Goal: Information Seeking & Learning: Learn about a topic

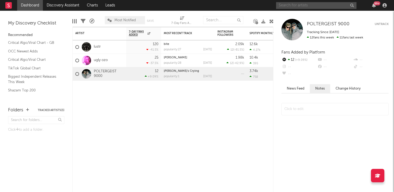
click at [300, 6] on input "text" at bounding box center [316, 5] width 80 height 7
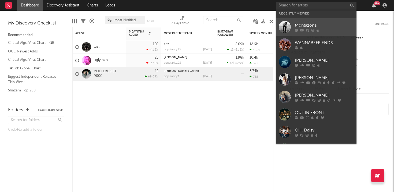
click at [303, 27] on div "Montazona" at bounding box center [324, 25] width 59 height 6
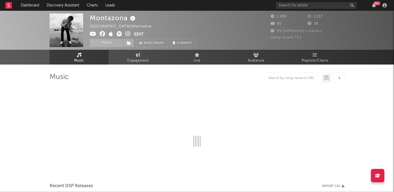
select select "1w"
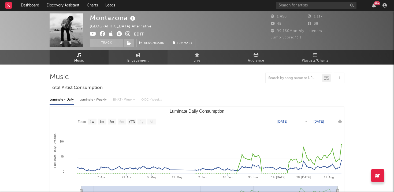
click at [141, 58] on span "Engagement" at bounding box center [137, 60] width 21 height 6
select select "1w"
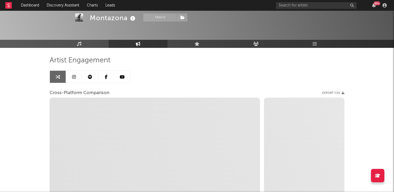
scroll to position [22, 0]
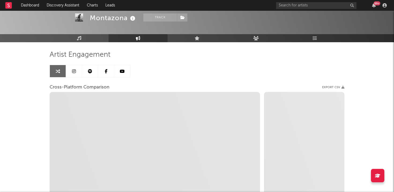
select select "1m"
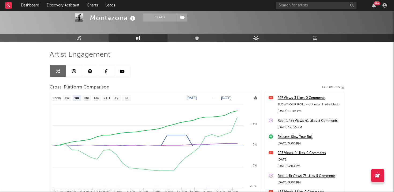
scroll to position [0, 0]
